Goal: Browse casually

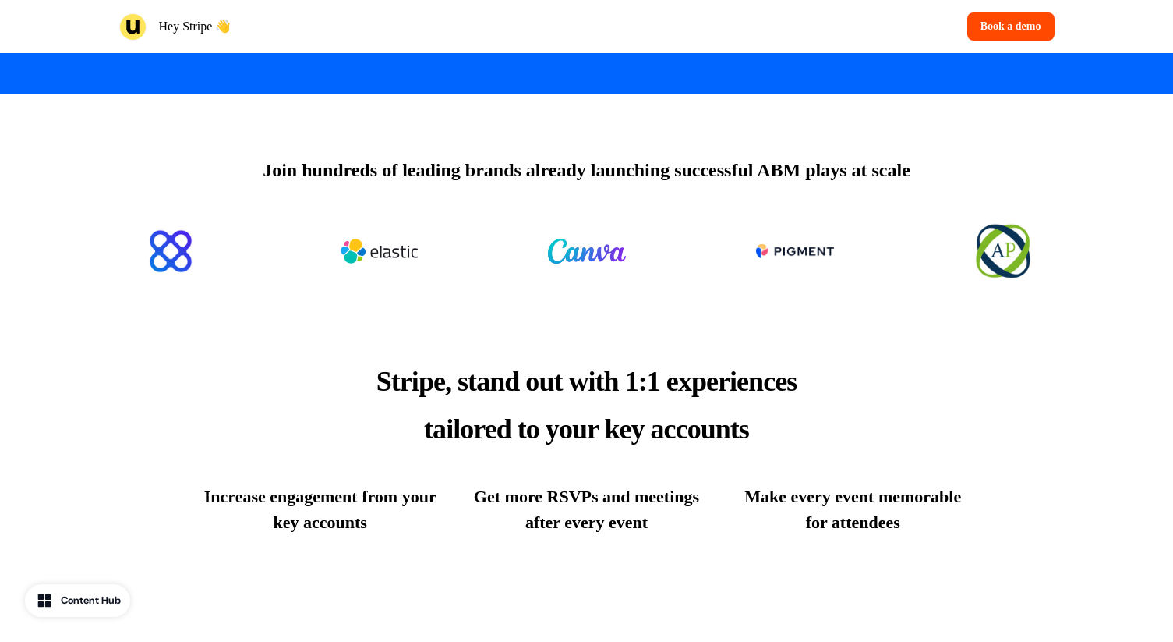
scroll to position [533, 0]
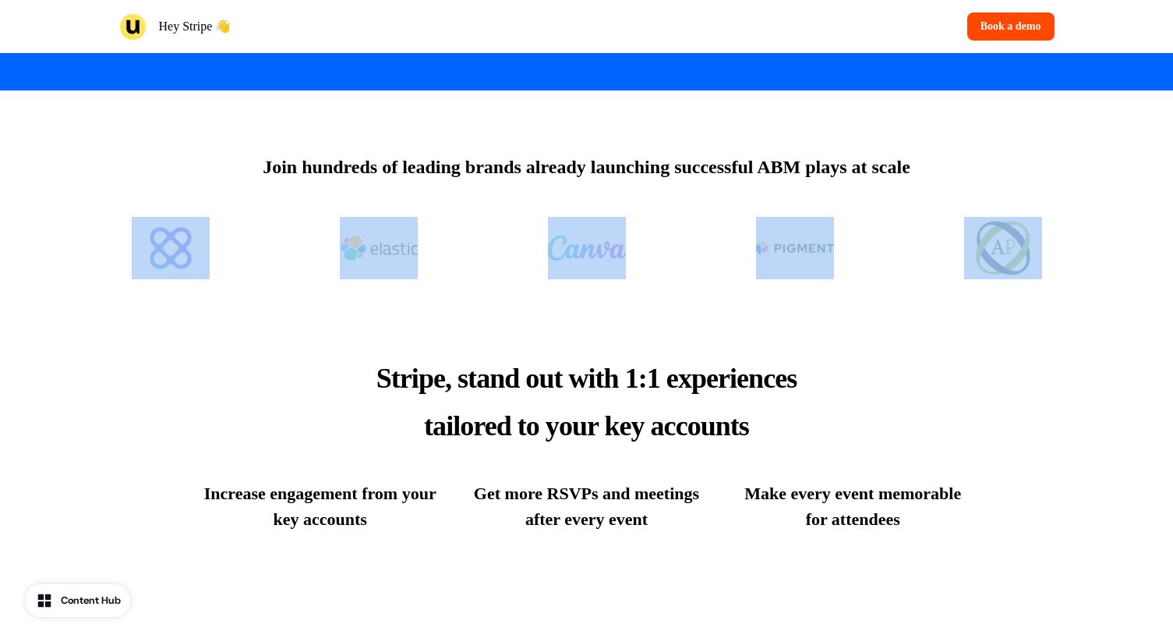
drag, startPoint x: 88, startPoint y: 182, endPoint x: 1112, endPoint y: 317, distance: 1033.3
click at [1148, 291] on div "Join hundreds of leading brands already launching successful ABM plays at scale" at bounding box center [586, 190] width 1173 height 201
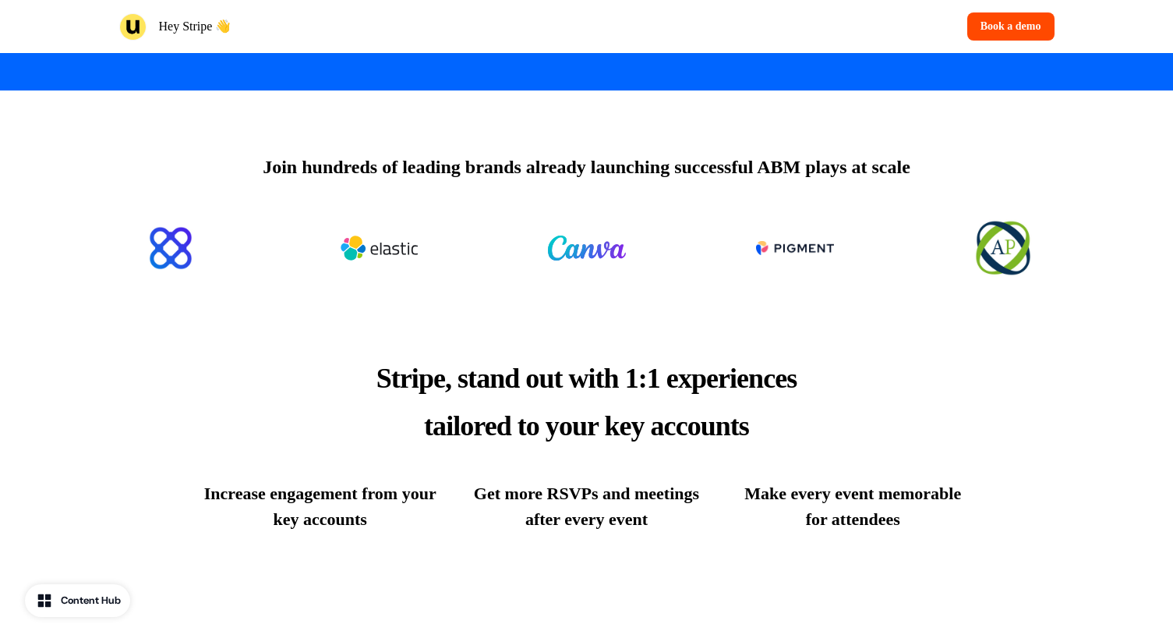
click at [1027, 393] on div "Stripe, stand out with 1:1 experiences tailored to your key accounts Increase e…" at bounding box center [587, 443] width 1029 height 302
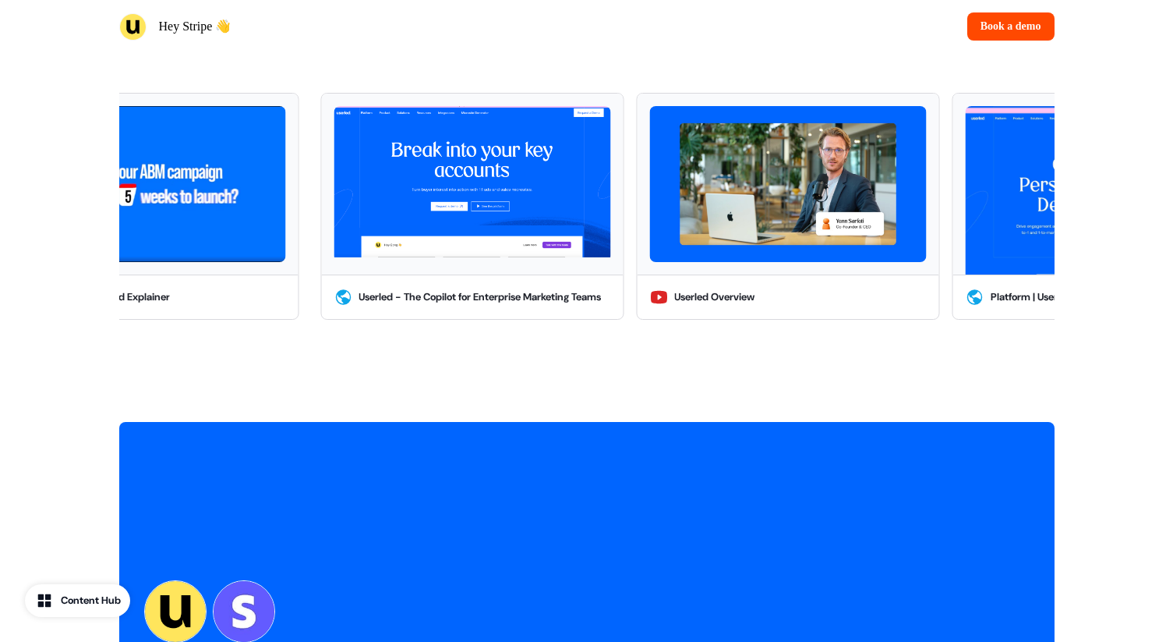
scroll to position [2893, 0]
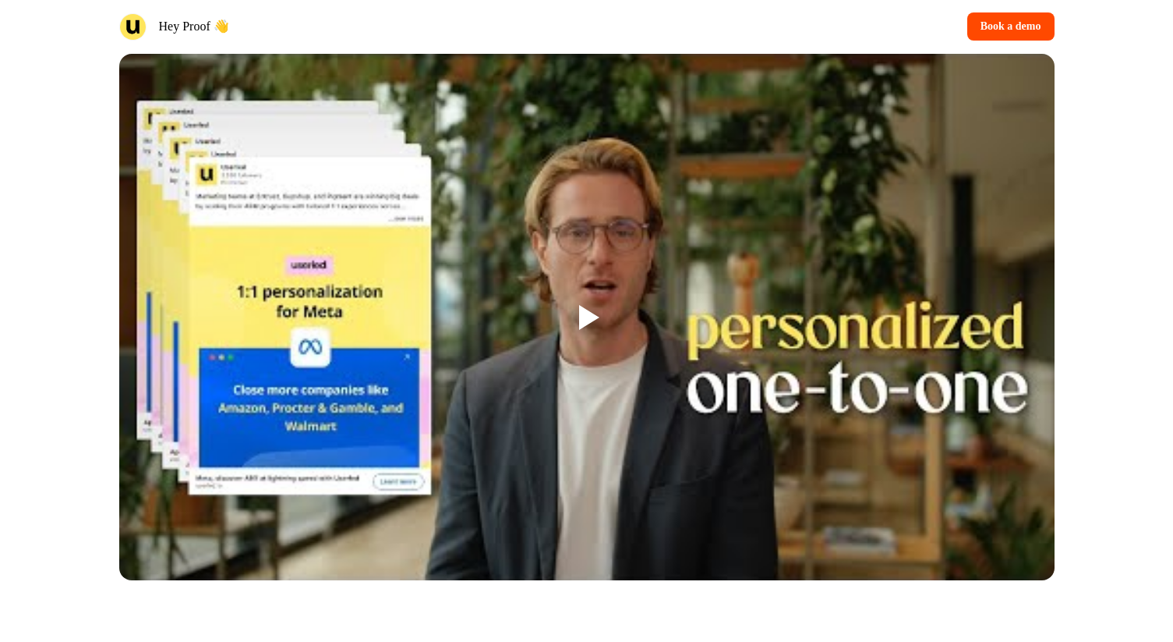
scroll to position [1197, 0]
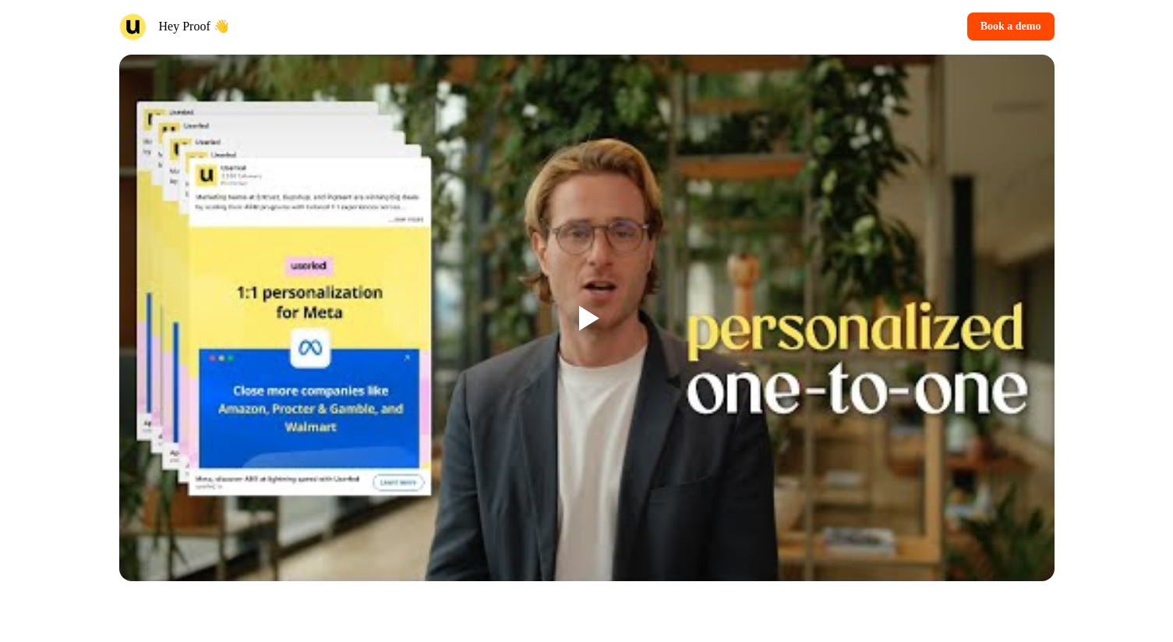
click at [600, 325] on div at bounding box center [587, 318] width 50 height 50
